Goal: Go to known website: Access a specific website the user already knows

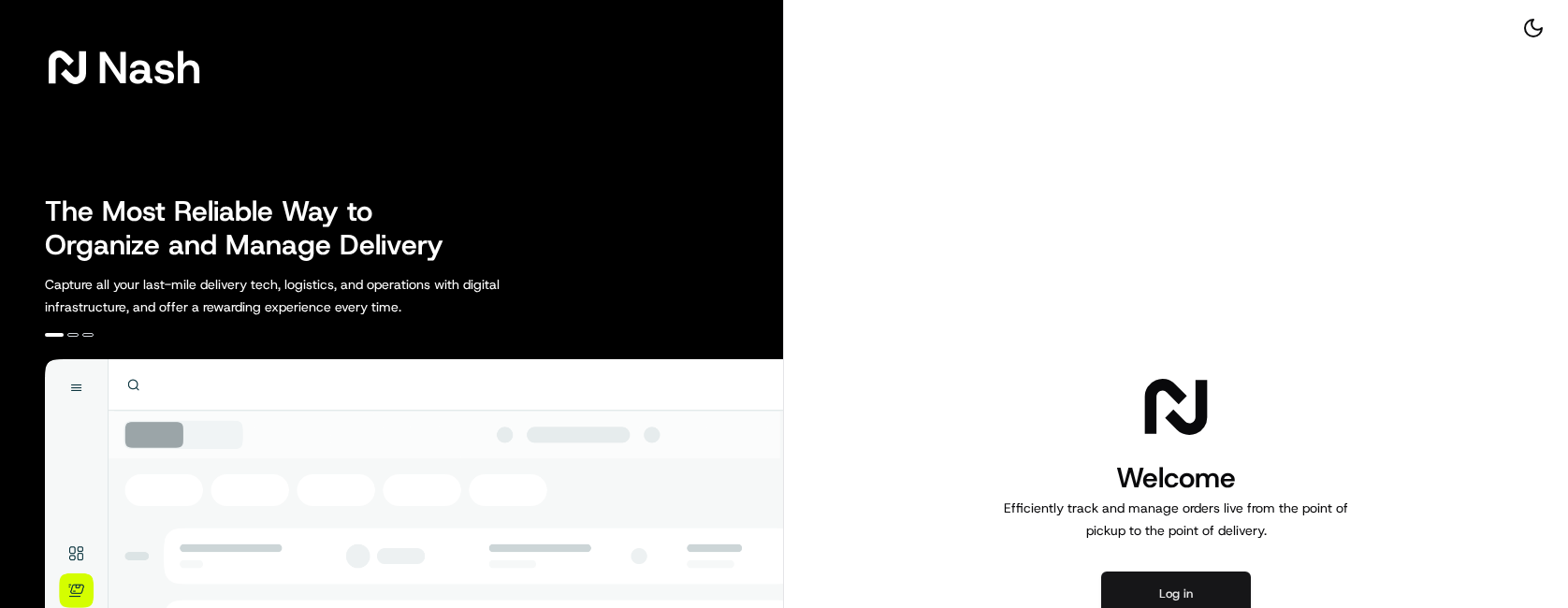
click at [1182, 587] on button "Log in" at bounding box center [1175, 594] width 150 height 44
